Goal: Check status: Check status

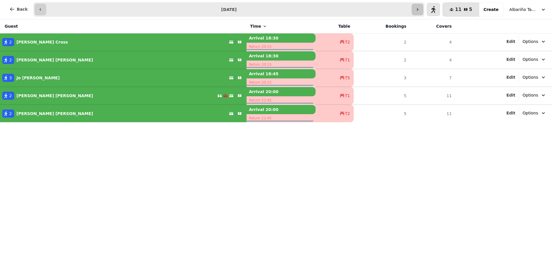
click at [420, 8] on icon "button" at bounding box center [417, 9] width 5 height 5
type input "**********"
